Goal: Information Seeking & Learning: Learn about a topic

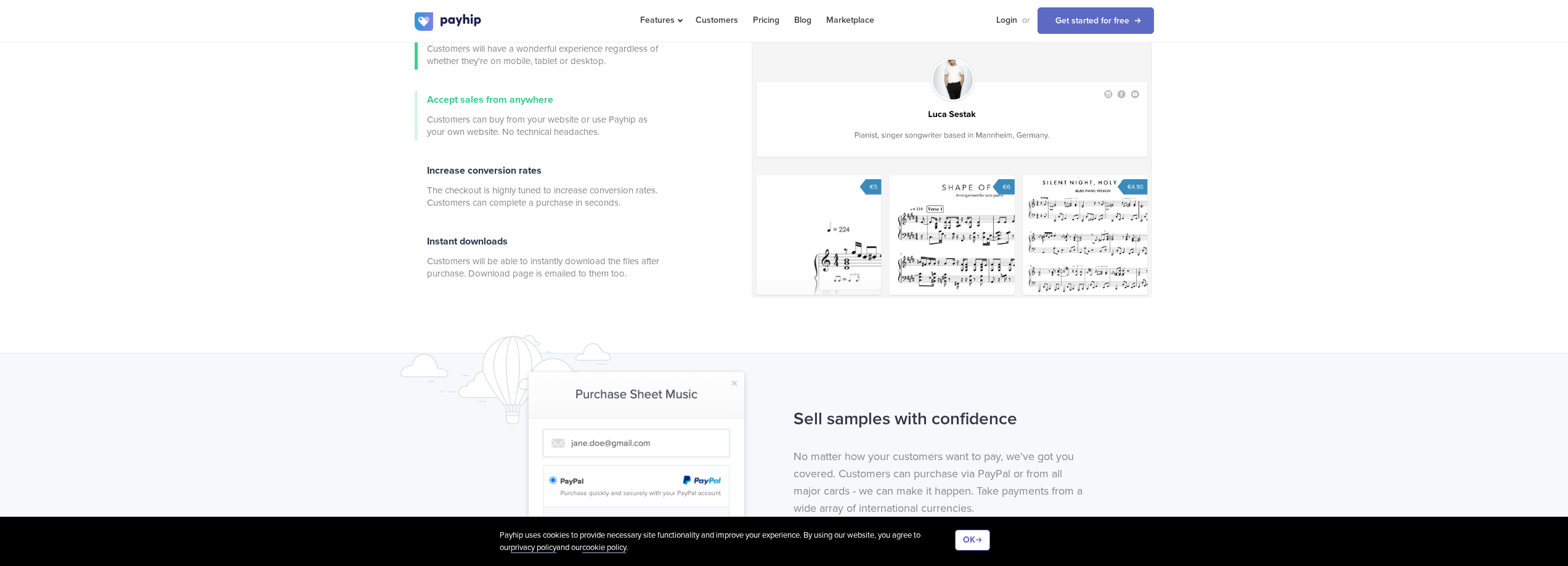
scroll to position [431, 0]
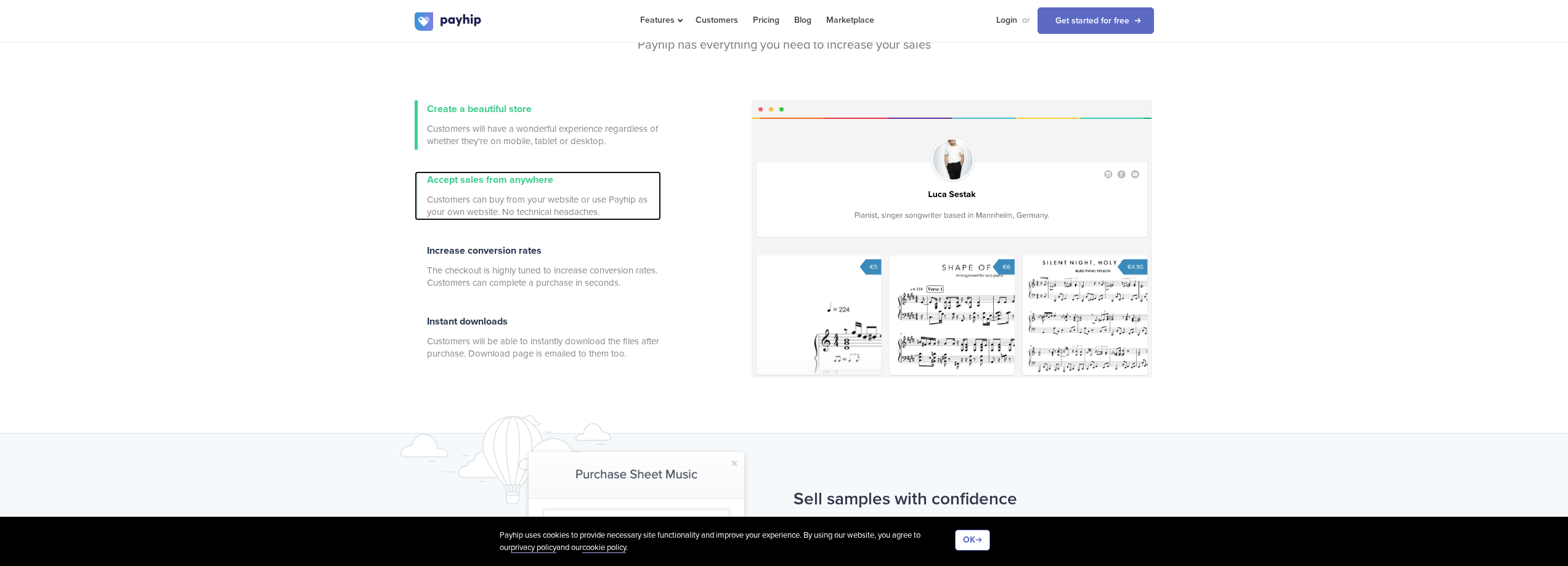
click at [511, 184] on span "Accept sales from anywhere" at bounding box center [490, 180] width 126 height 12
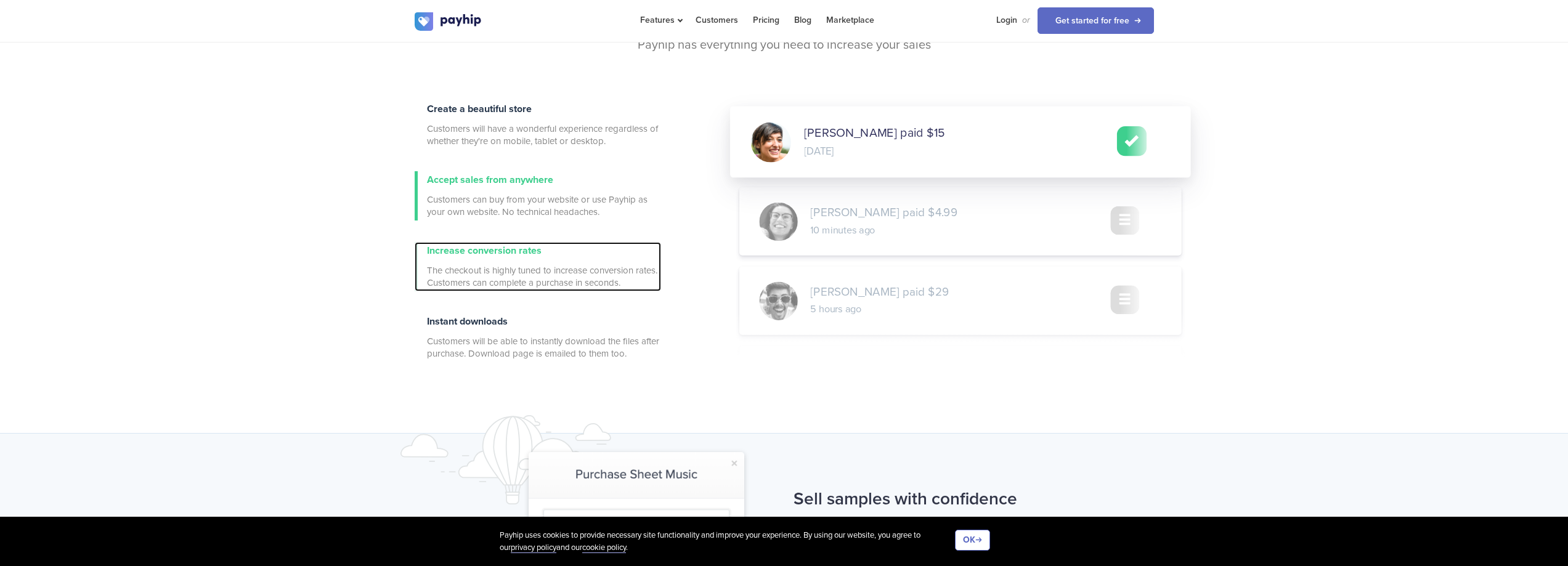
click at [499, 257] on div "Increase conversion rates The checkout is highly tuned to increase conversion r…" at bounding box center [543, 266] width 234 height 49
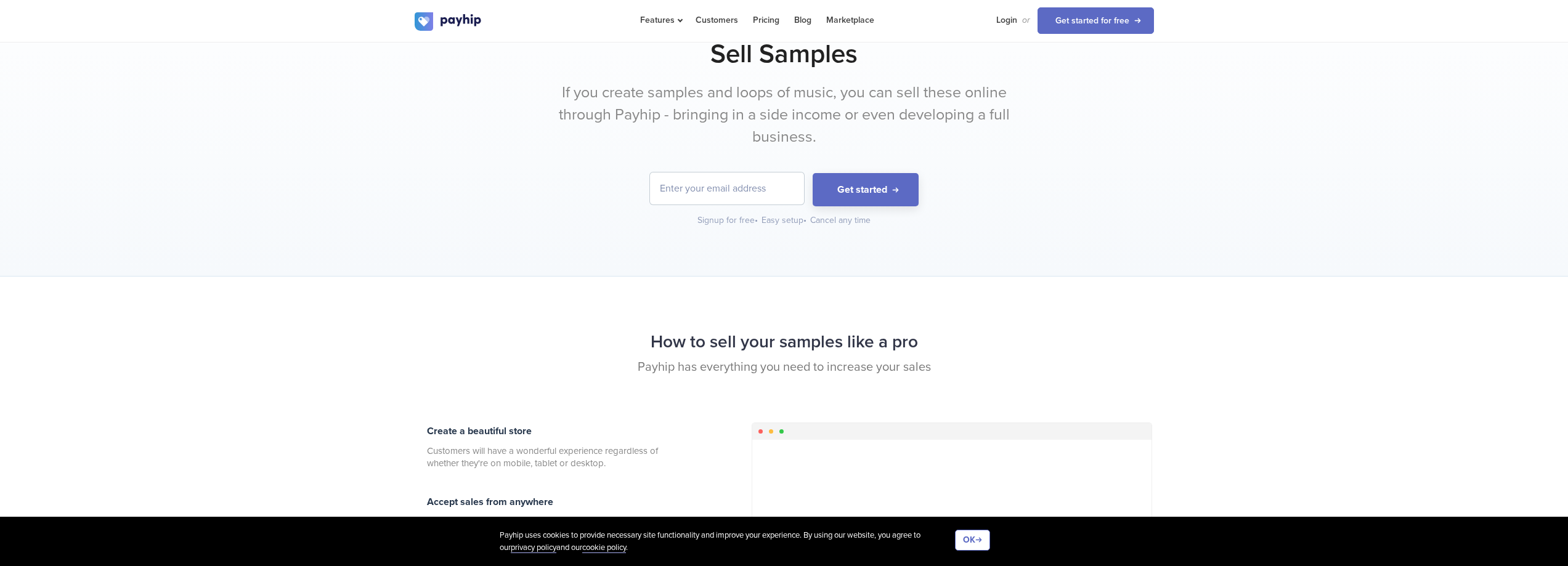
scroll to position [0, 0]
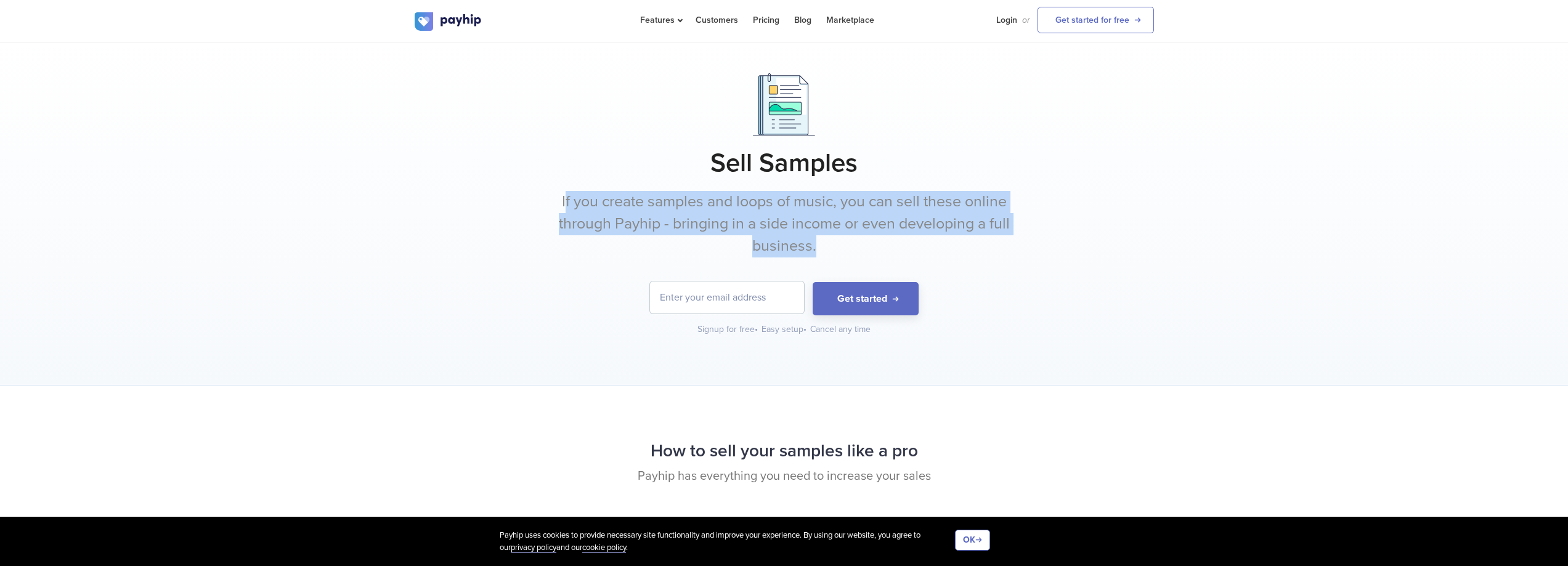
drag, startPoint x: 565, startPoint y: 204, endPoint x: 1022, endPoint y: 253, distance: 459.6
click at [1022, 253] on div "Sell Samples If you create samples and loops of music, you can sell these onlin…" at bounding box center [784, 204] width 739 height 262
click at [993, 240] on p "If you create samples and loops of music, you can sell these online through Pay…" at bounding box center [784, 224] width 462 height 66
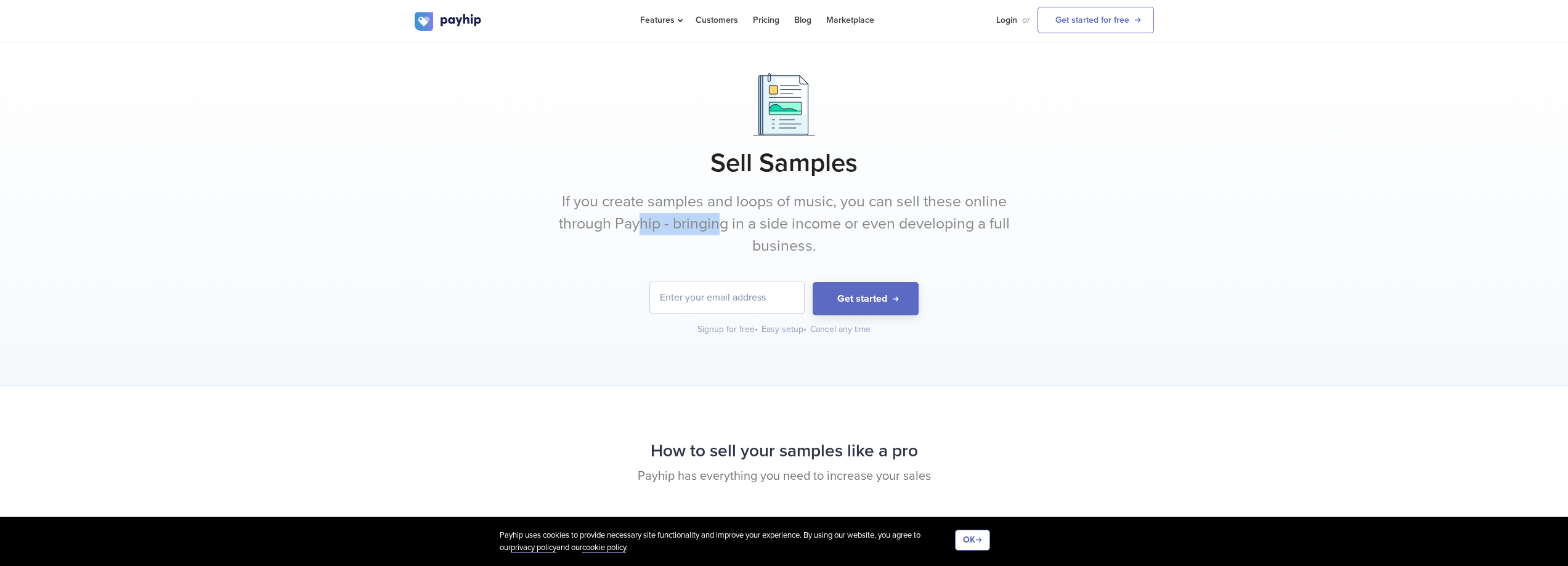
drag, startPoint x: 639, startPoint y: 225, endPoint x: 719, endPoint y: 228, distance: 80.1
click at [719, 228] on p "If you create samples and loops of music, you can sell these online through Pay…" at bounding box center [784, 224] width 462 height 66
click at [801, 234] on p "If you create samples and loops of music, you can sell these online through Pay…" at bounding box center [784, 224] width 462 height 66
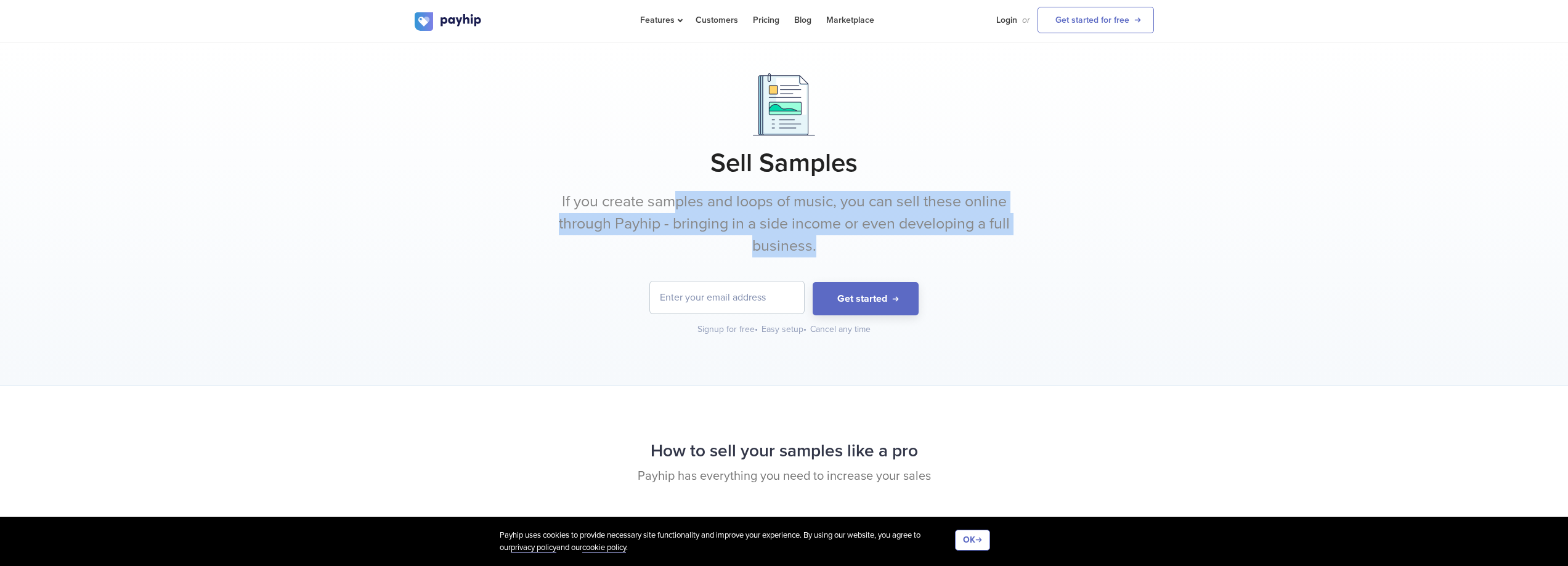
drag, startPoint x: 676, startPoint y: 208, endPoint x: 1005, endPoint y: 242, distance: 330.8
click at [1003, 241] on p "If you create samples and loops of music, you can sell these online through Pay…" at bounding box center [784, 224] width 462 height 66
click at [1017, 242] on div "Sell Samples If you create samples and loops of music, you can sell these onlin…" at bounding box center [784, 204] width 739 height 262
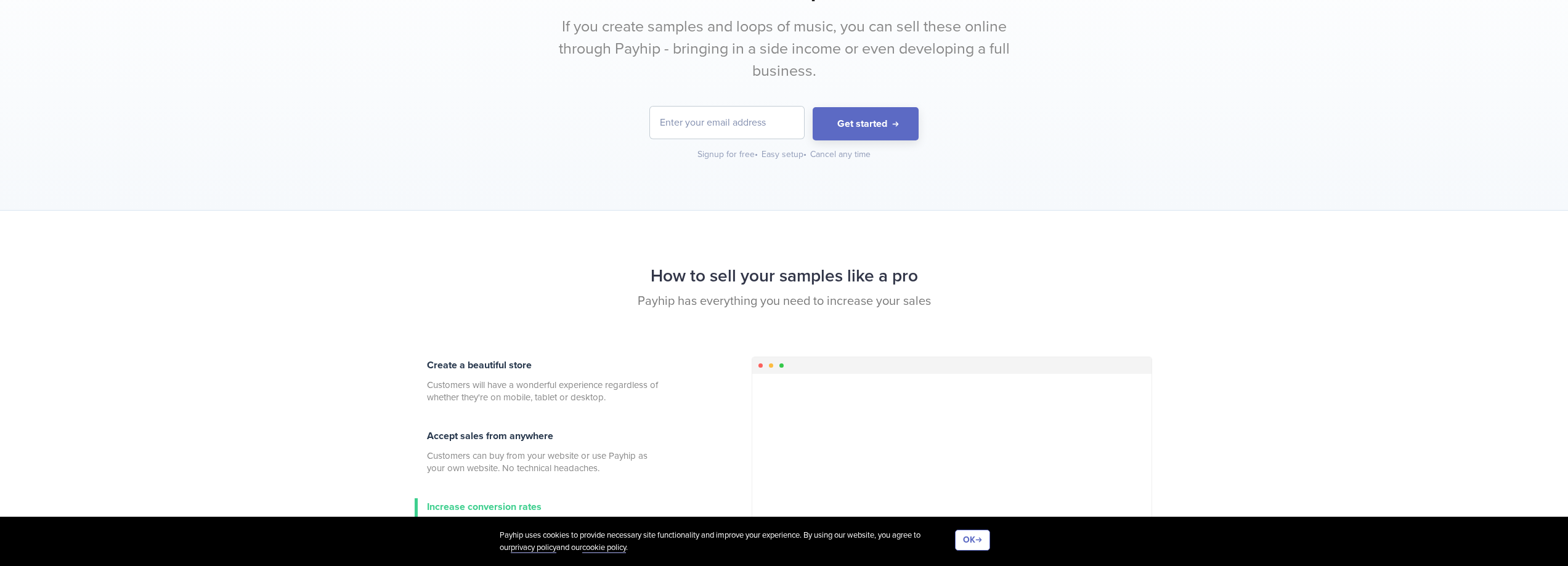
scroll to position [185, 0]
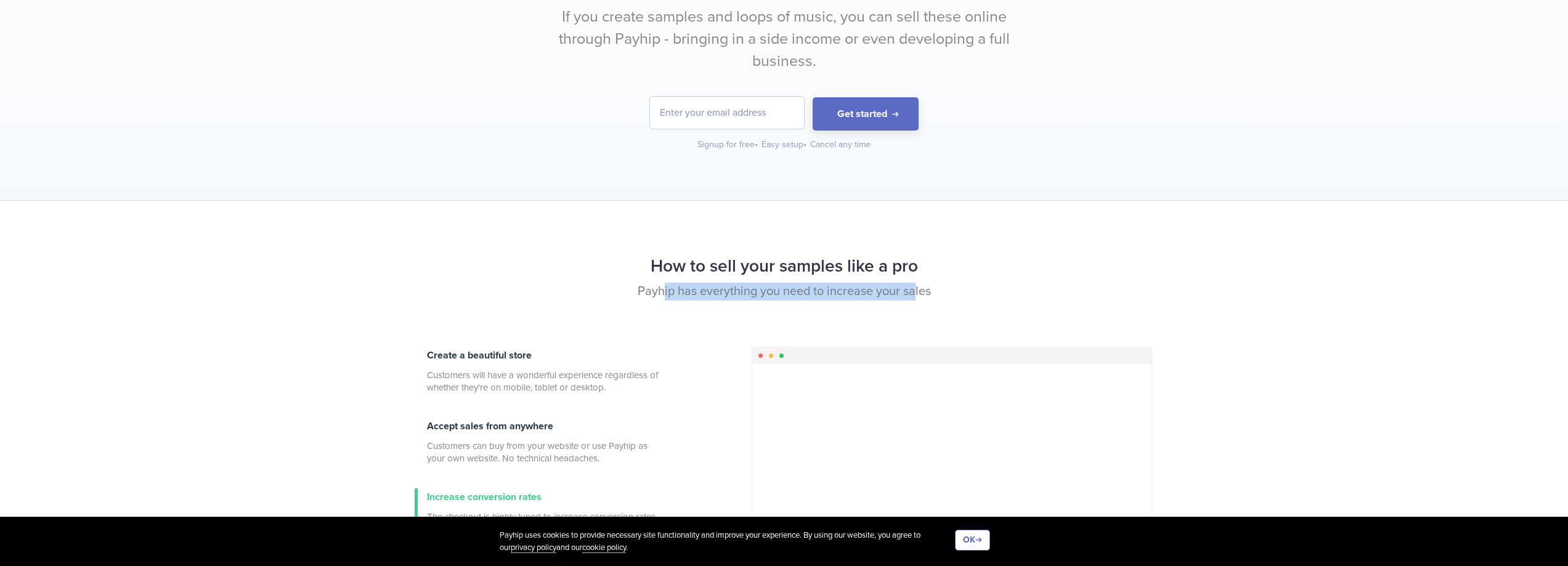
drag, startPoint x: 661, startPoint y: 302, endPoint x: 933, endPoint y: 298, distance: 272.0
click at [921, 298] on div "How to sell your samples like a pro Payhip has everything you need to increase …" at bounding box center [784, 298] width 757 height 97
click at [969, 295] on p "Payhip has everything you need to increase your sales" at bounding box center [784, 292] width 739 height 18
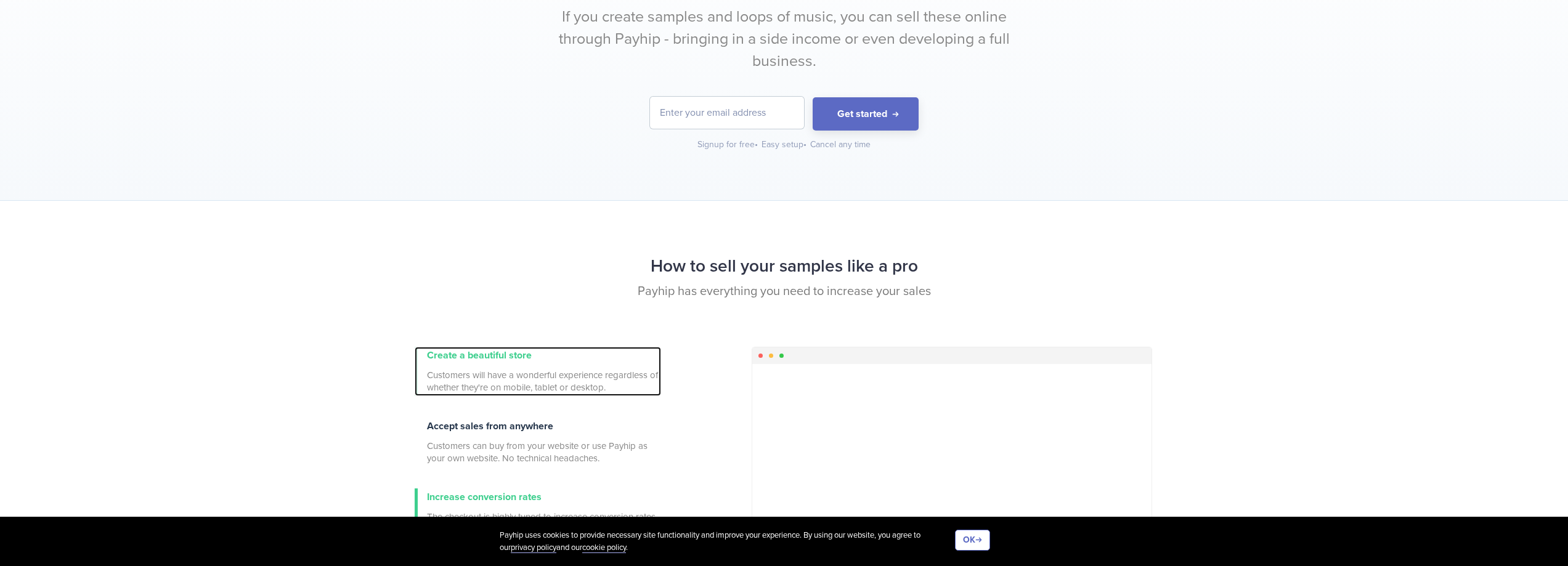
click at [475, 356] on span "Create a beautiful store" at bounding box center [479, 355] width 105 height 12
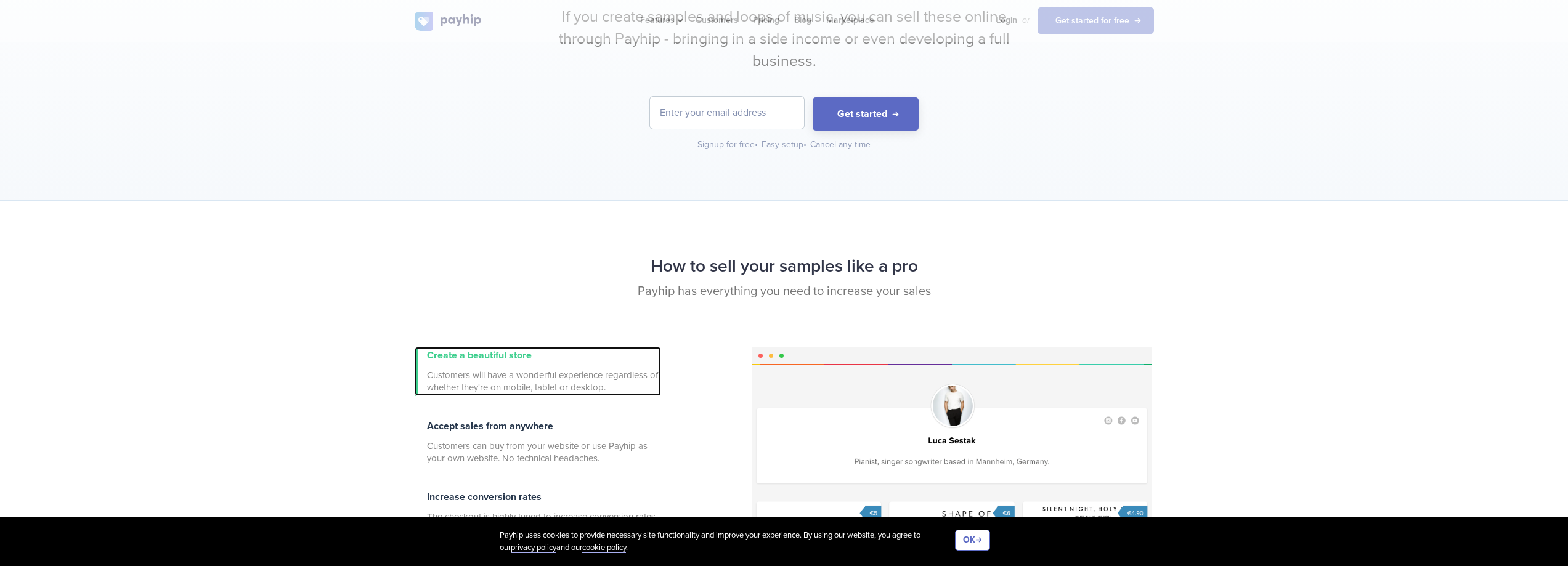
scroll to position [369, 0]
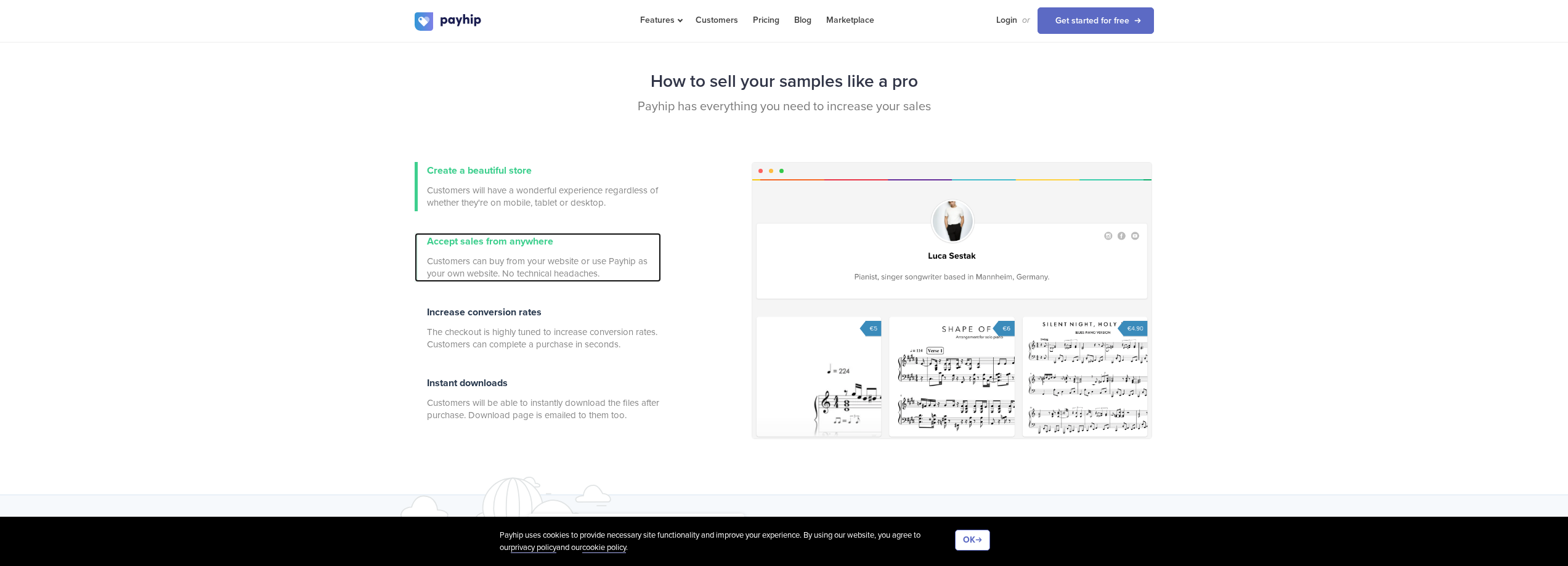
click at [507, 252] on div "Accept sales from anywhere Customers can buy from your website or use Payhip as…" at bounding box center [543, 257] width 234 height 49
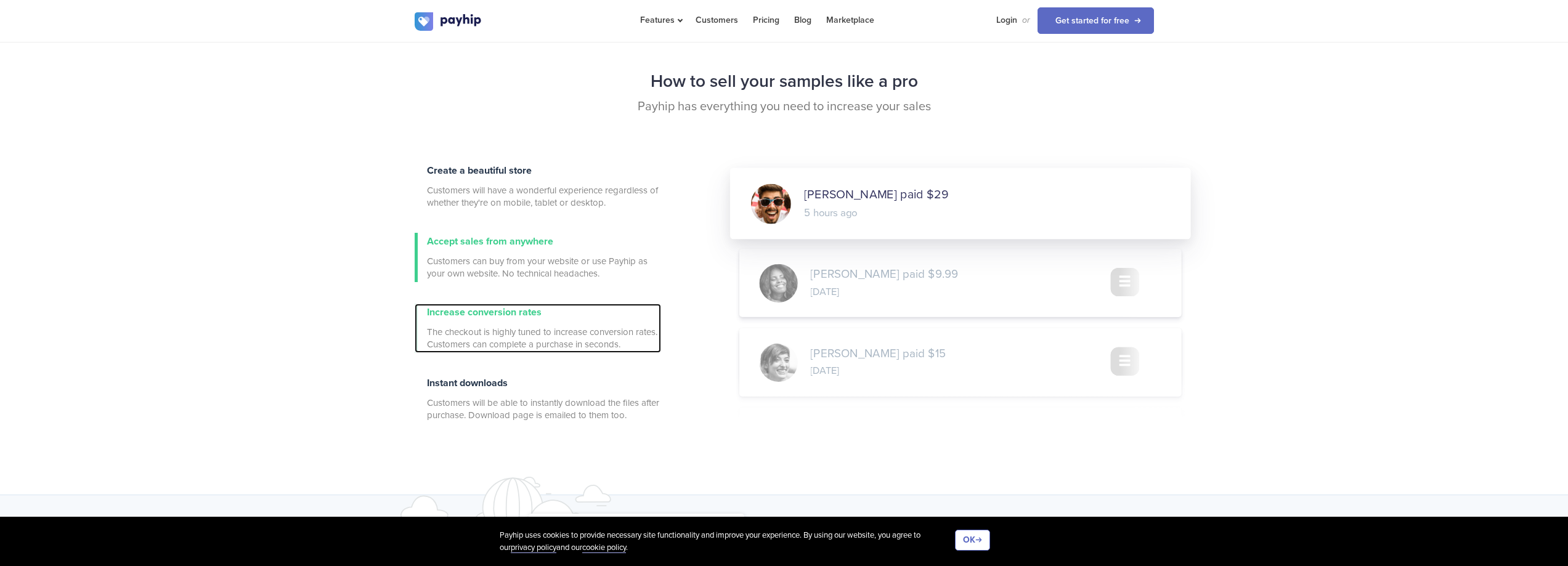
click at [496, 317] on span "Increase conversion rates" at bounding box center [484, 312] width 115 height 12
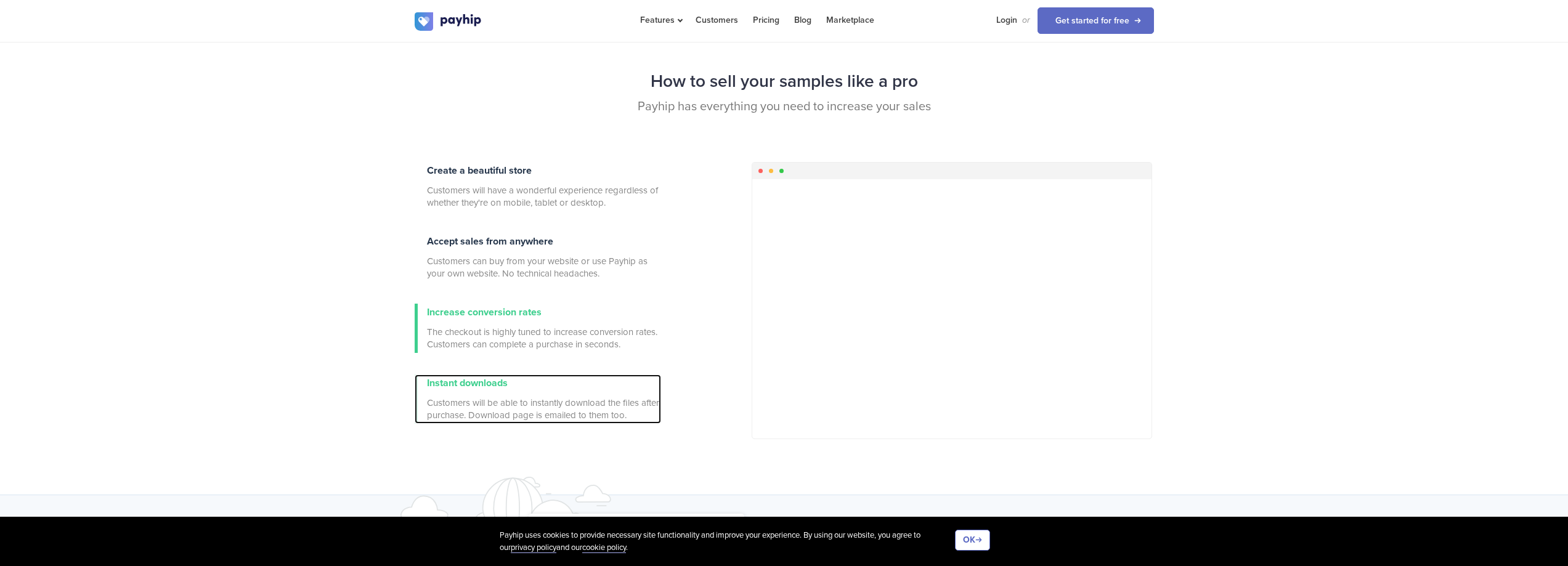
click at [499, 390] on div "Instant downloads Customers will be able to instantly download the files after …" at bounding box center [543, 398] width 234 height 49
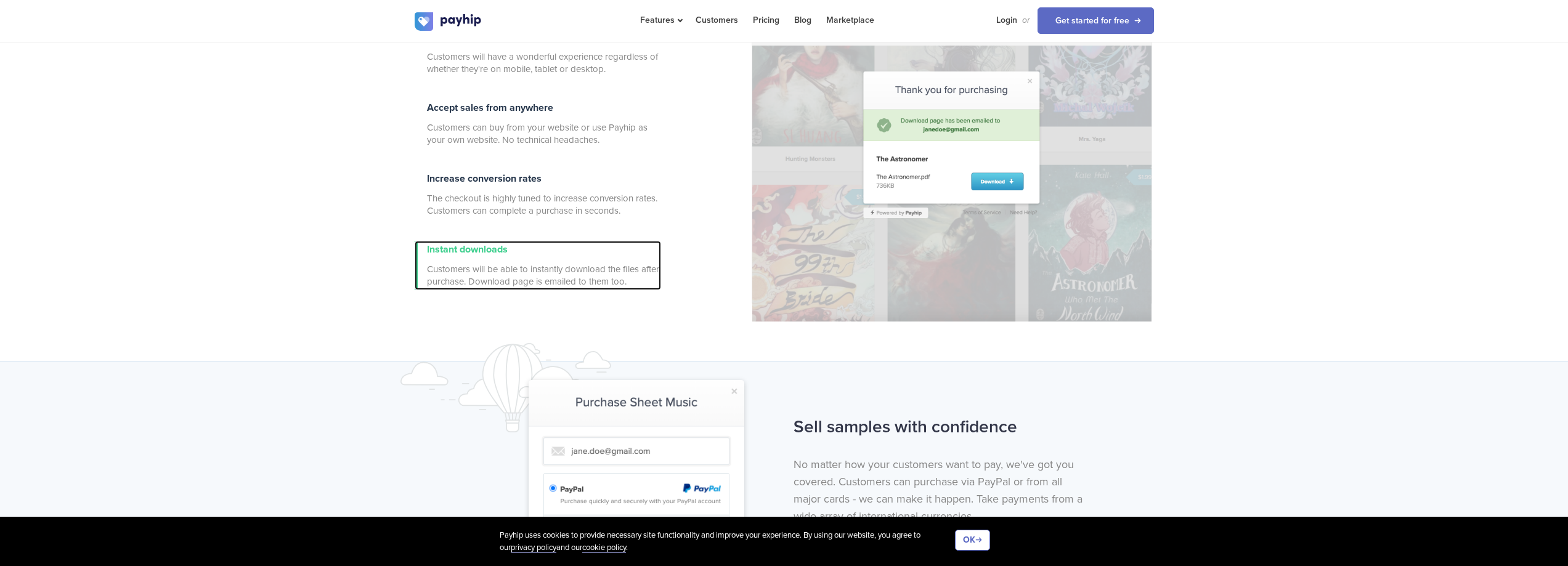
scroll to position [677, 0]
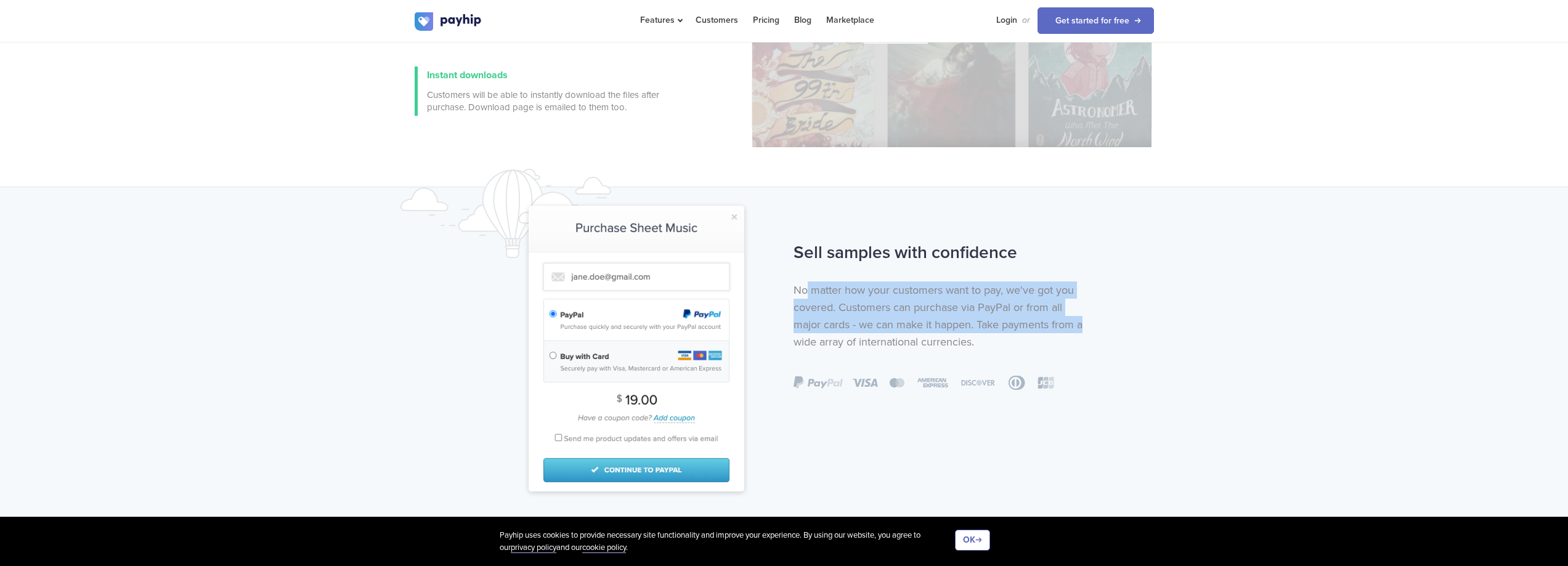
drag, startPoint x: 805, startPoint y: 289, endPoint x: 1083, endPoint y: 326, distance: 280.5
click at [1083, 326] on p "No matter how your customers want to pay, we've got you covered. Customers can …" at bounding box center [942, 316] width 298 height 69
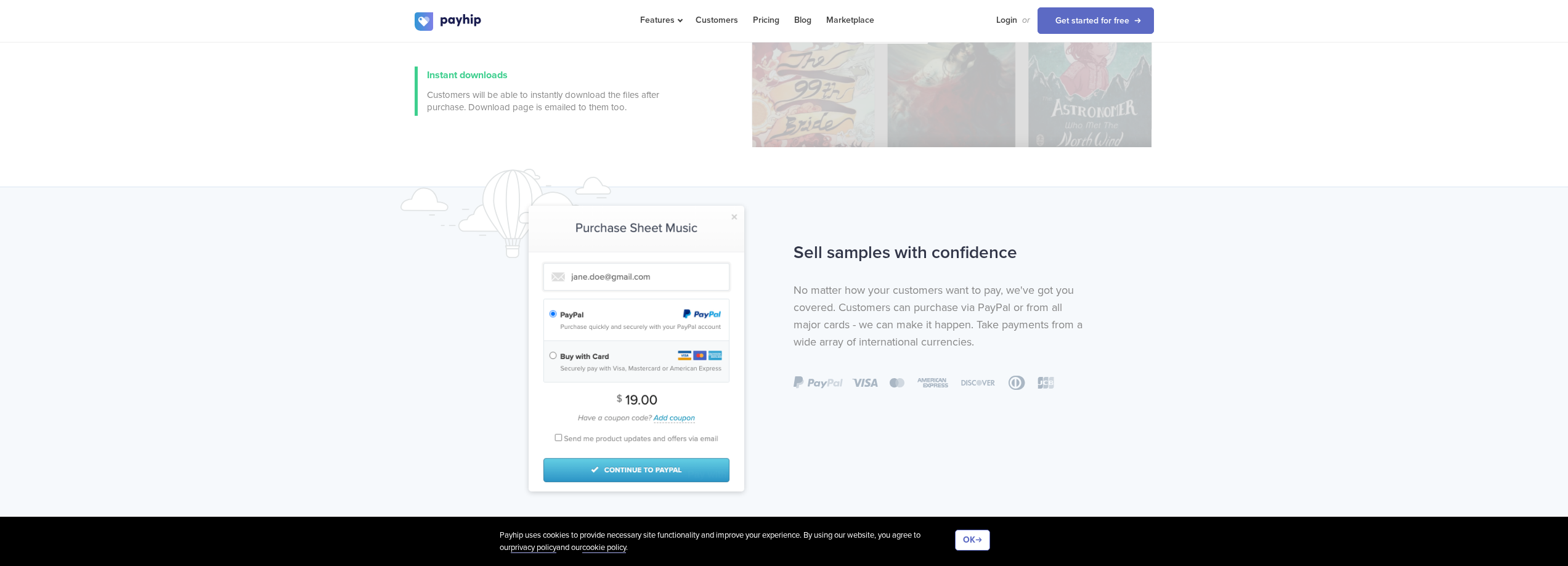
click at [1061, 337] on p "No matter how your customers want to pay, we've got you covered. Customers can …" at bounding box center [942, 316] width 298 height 69
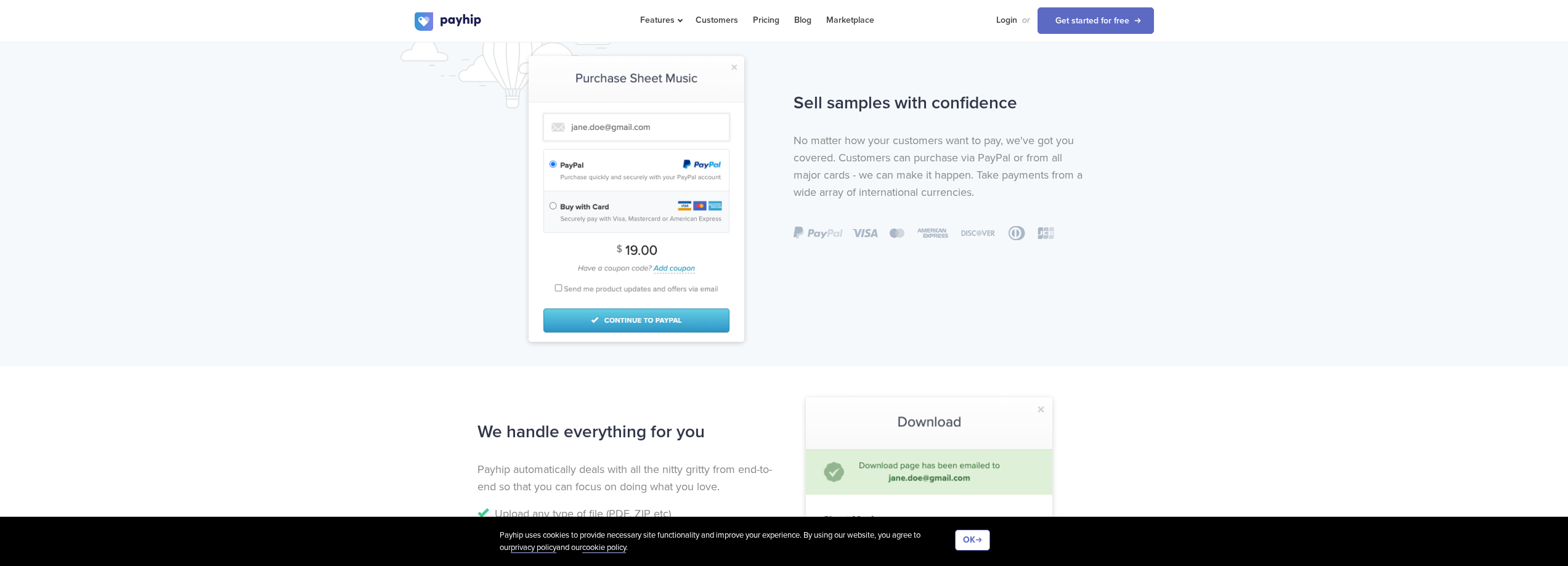
scroll to position [1047, 0]
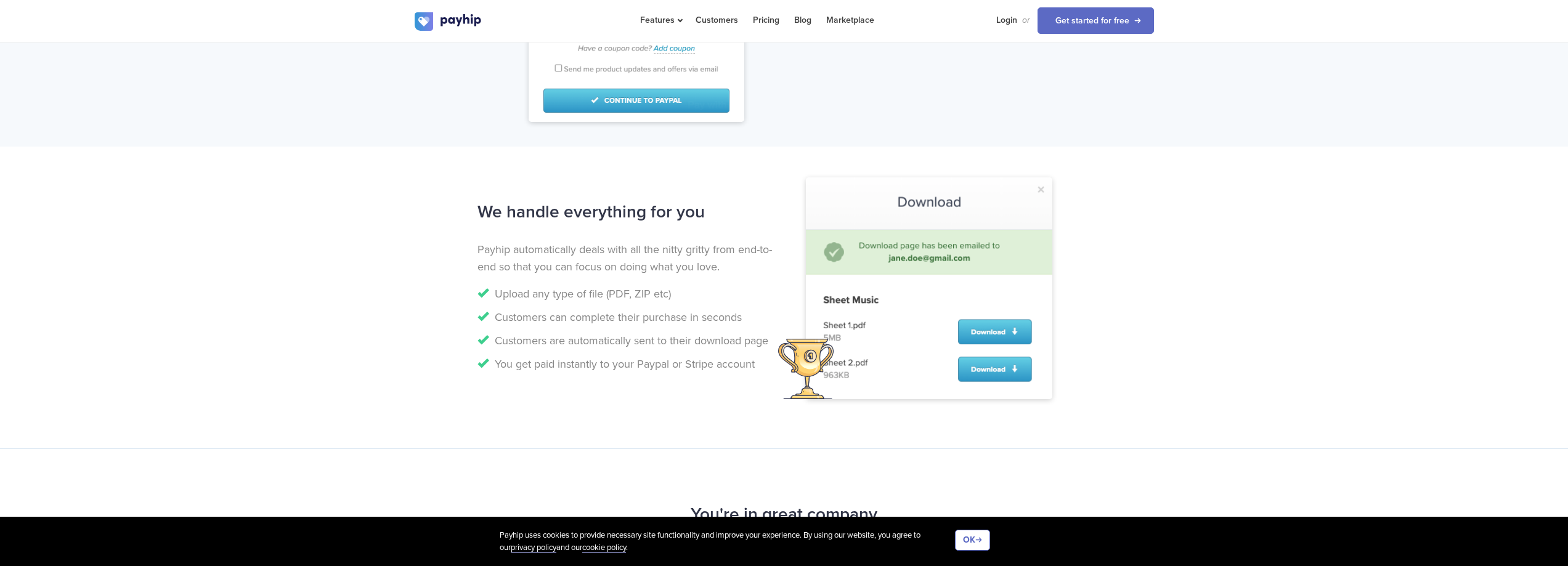
drag, startPoint x: 696, startPoint y: 215, endPoint x: 428, endPoint y: 215, distance: 268.0
click at [428, 215] on div "We handle everything for you Payhip automatically deals with all the nitty grit…" at bounding box center [784, 297] width 757 height 204
click at [502, 256] on p "Payhip automatically deals with all the nitty gritty from end-to-end so that yo…" at bounding box center [626, 258] width 298 height 35
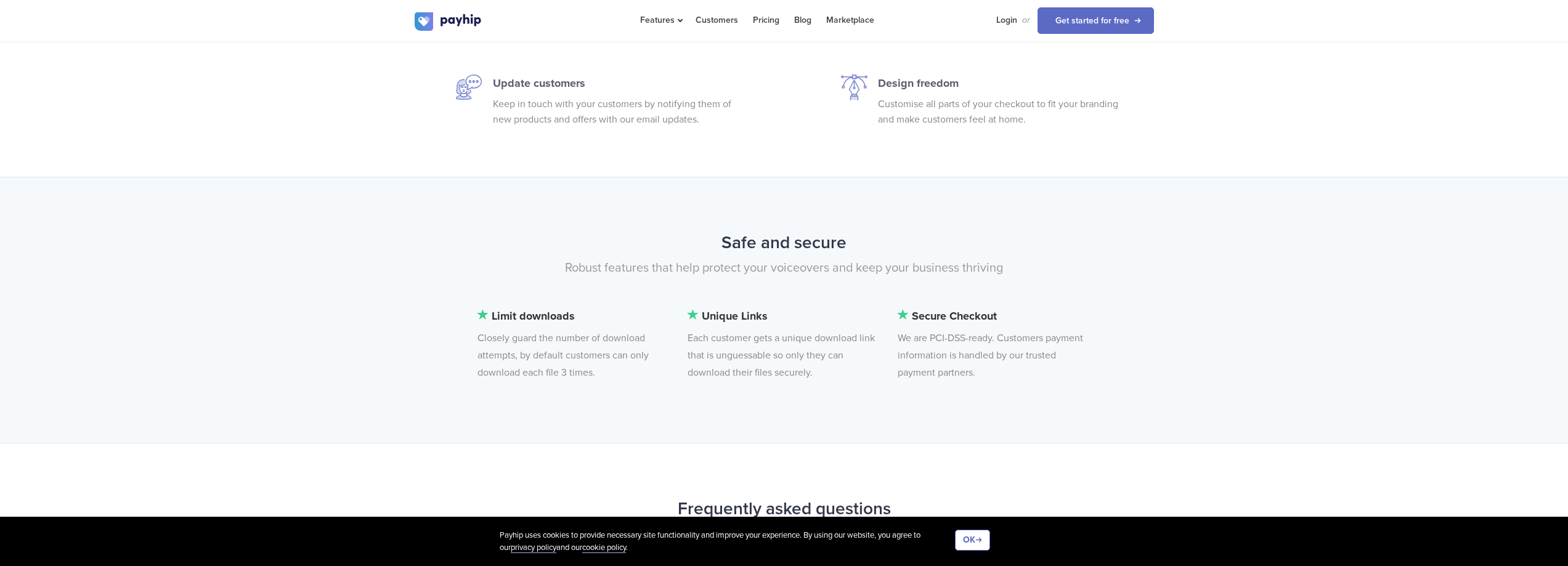
scroll to position [2956, 0]
